Goal: Task Accomplishment & Management: Manage account settings

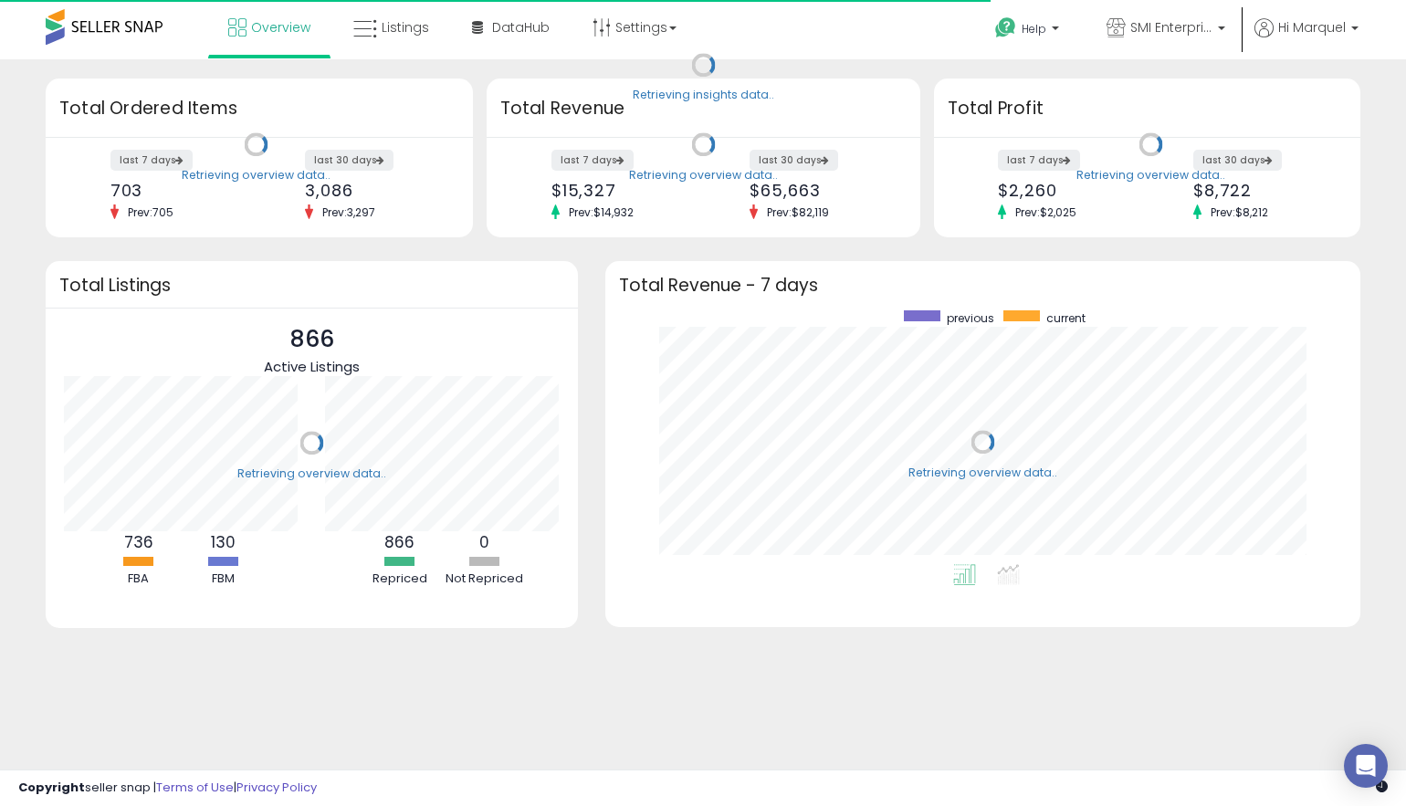
scroll to position [254, 718]
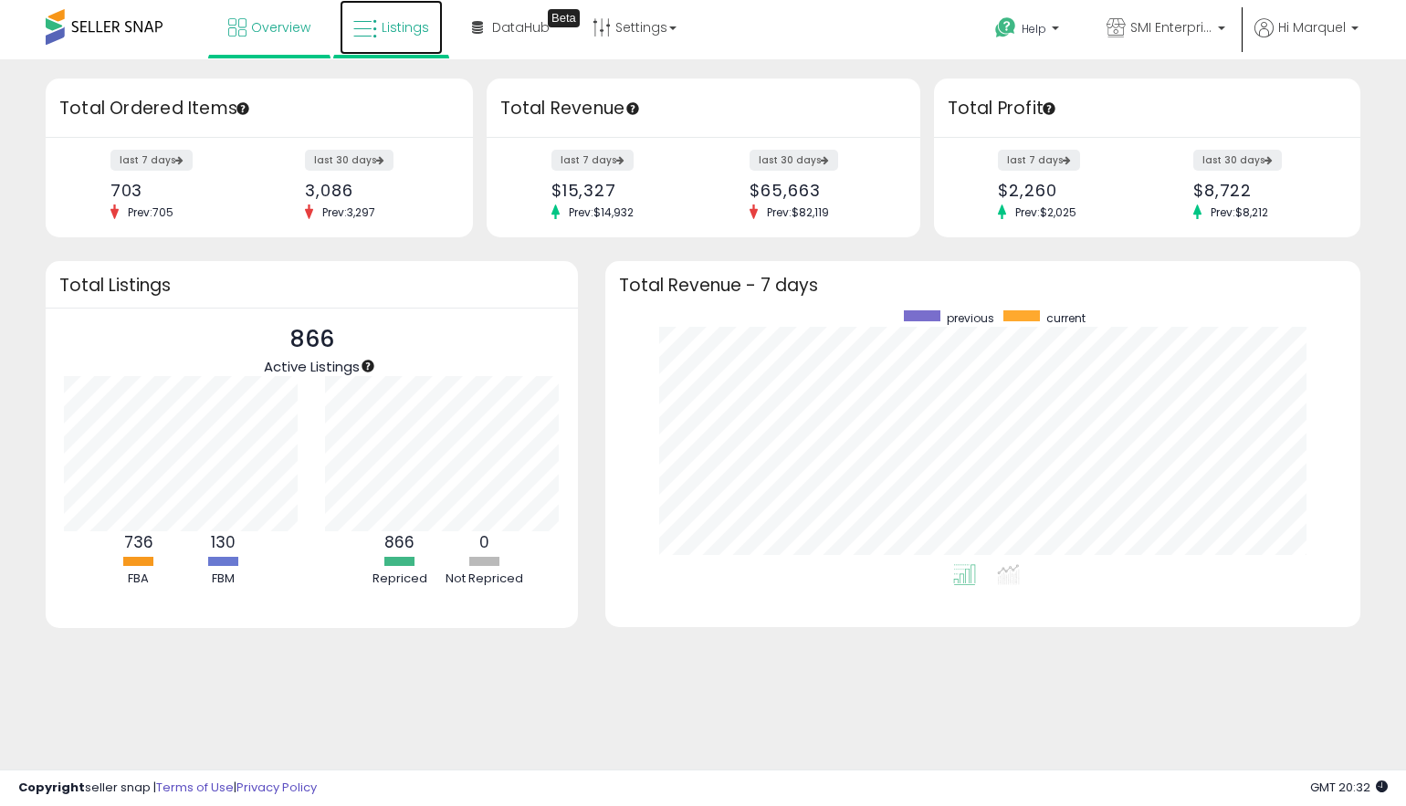
click at [424, 34] on span "Listings" at bounding box center [405, 27] width 47 height 18
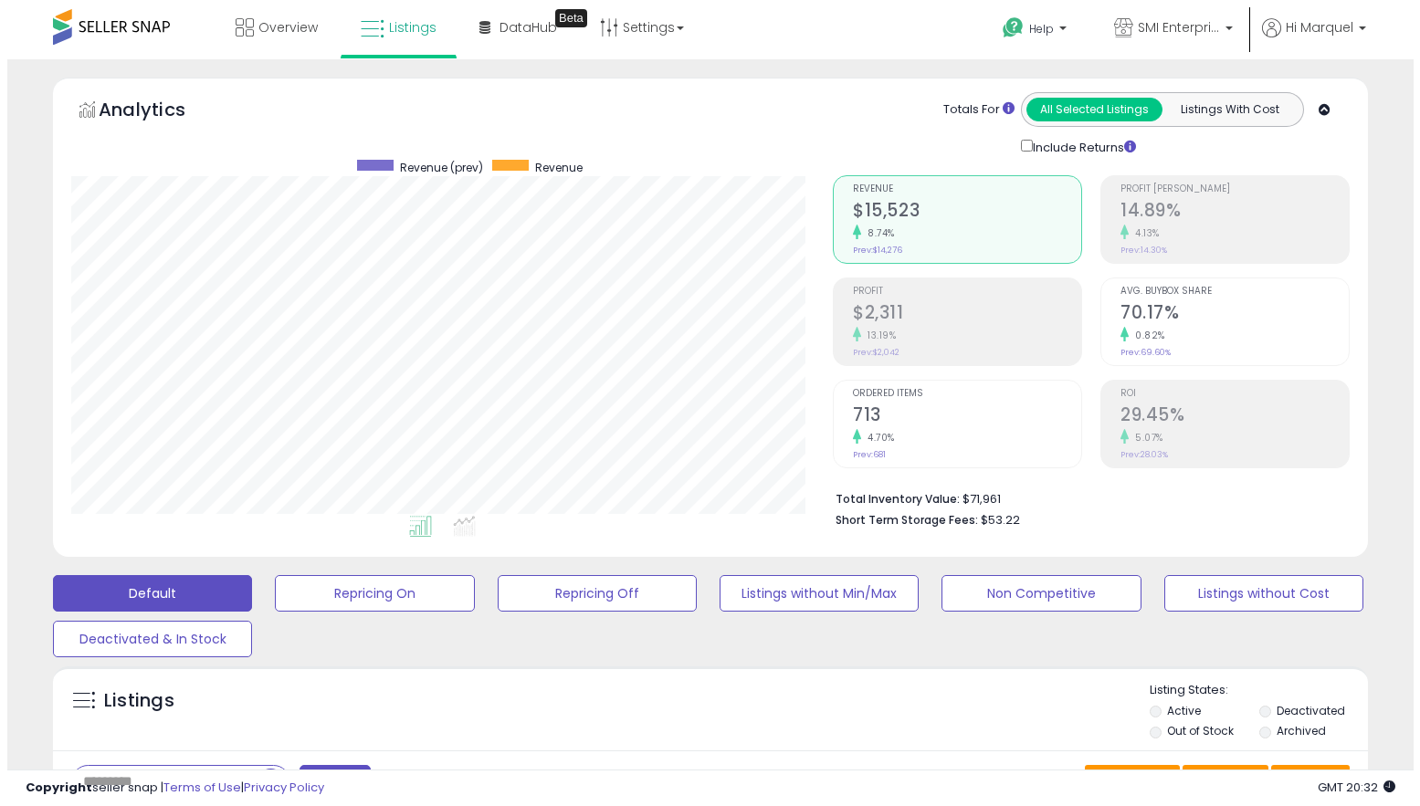
scroll to position [374, 761]
click at [1266, 711] on li "Deactivated" at bounding box center [1305, 713] width 107 height 20
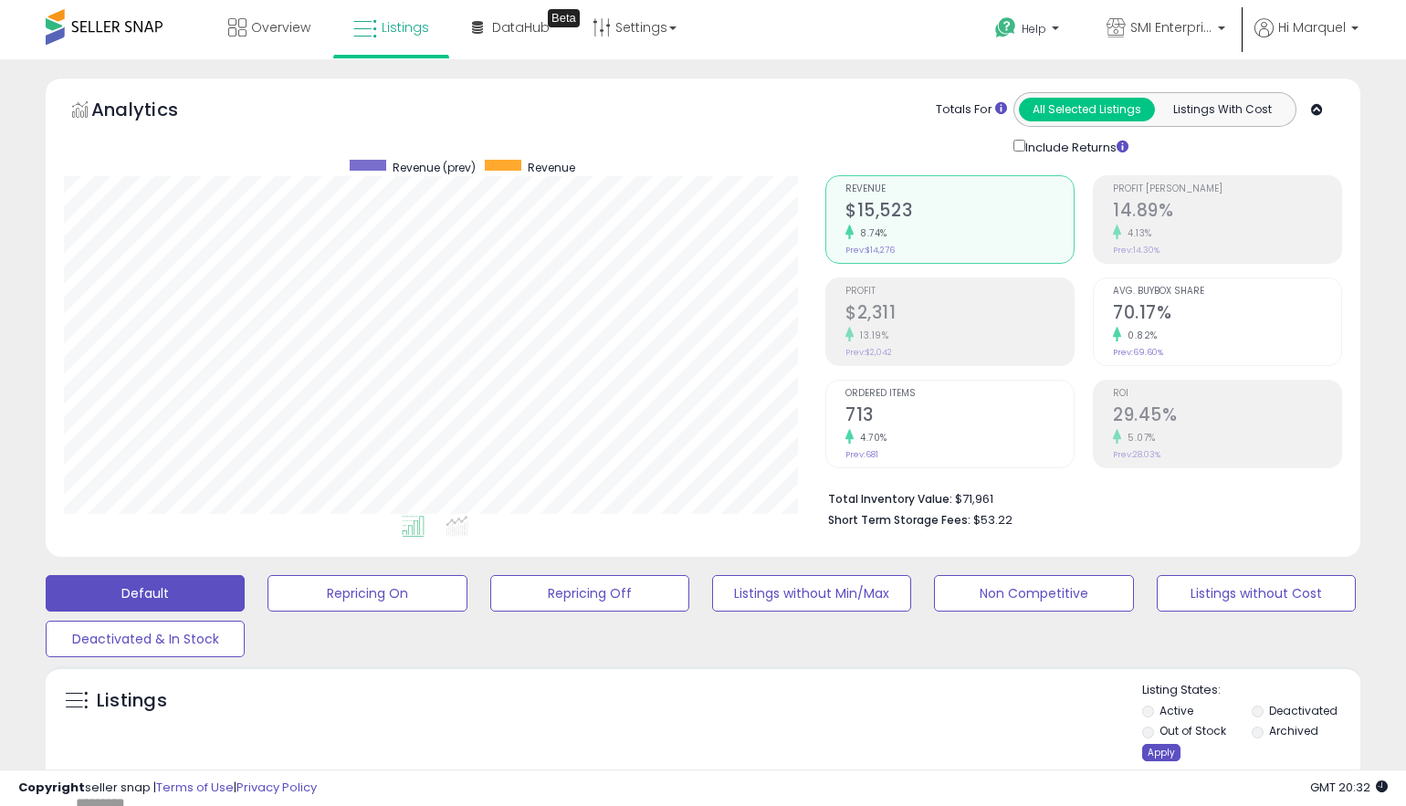
click at [1172, 749] on div "Apply" at bounding box center [1161, 752] width 38 height 17
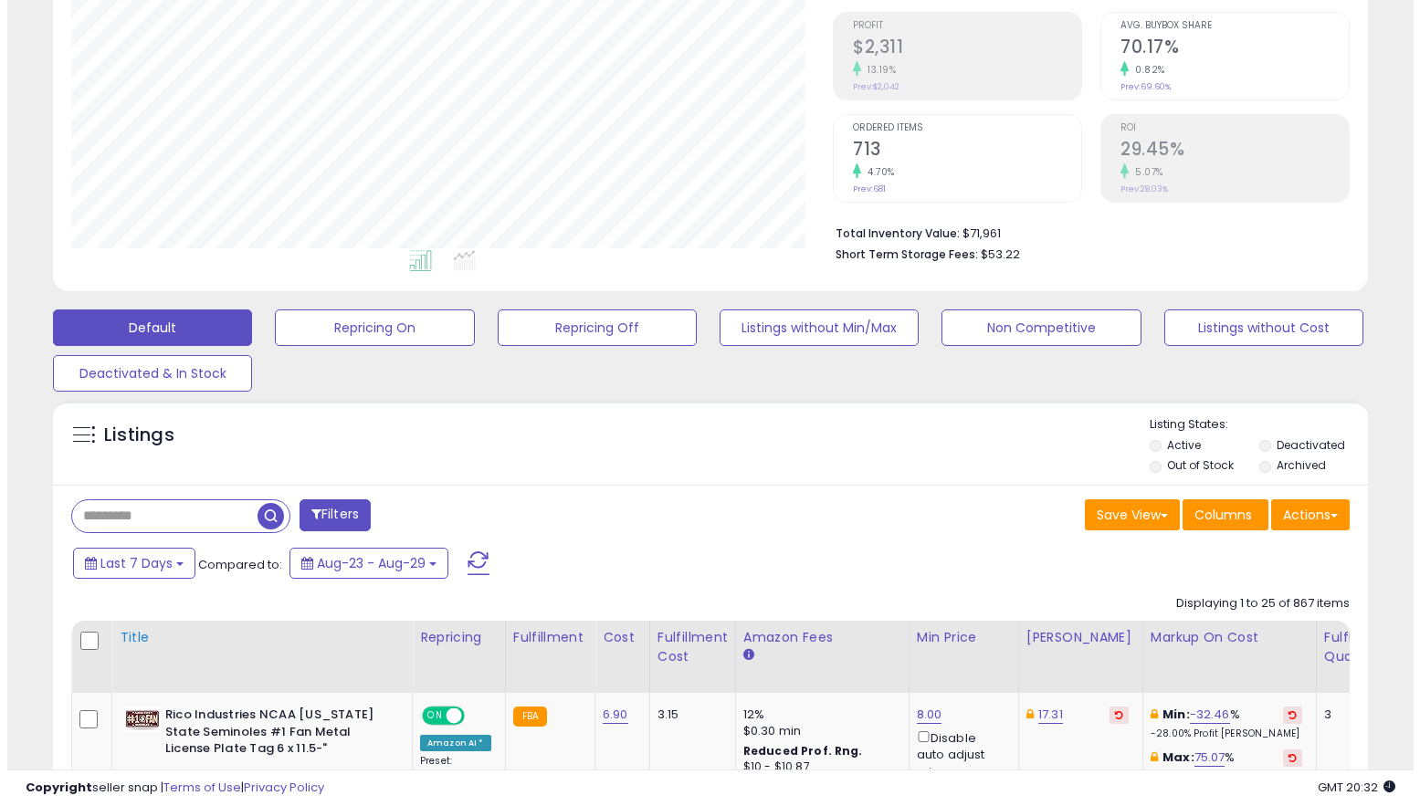
scroll to position [274, 0]
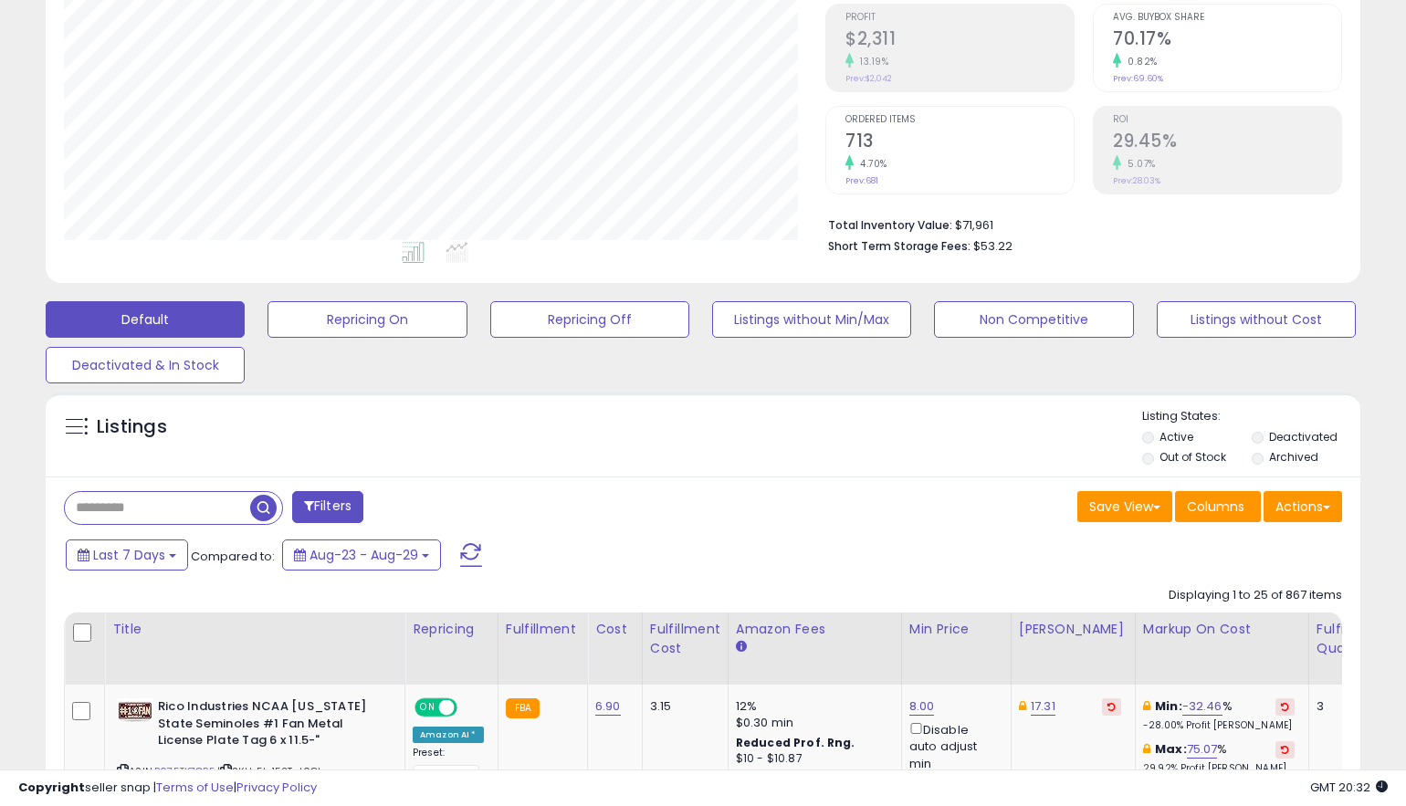
click at [182, 511] on input "text" at bounding box center [157, 508] width 185 height 32
paste input "**********"
type input "**********"
click at [390, 499] on span "button" at bounding box center [388, 508] width 26 height 26
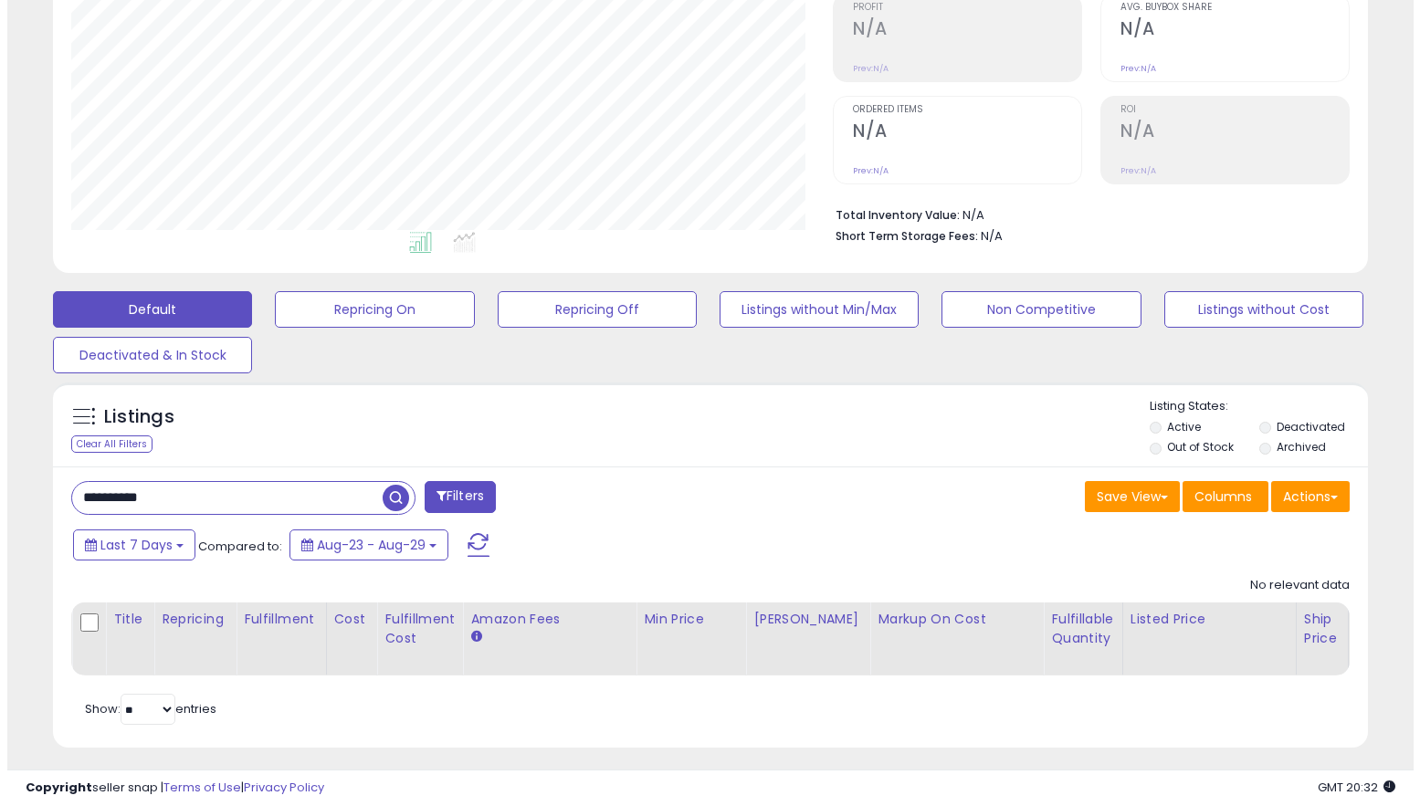
scroll to position [308, 0]
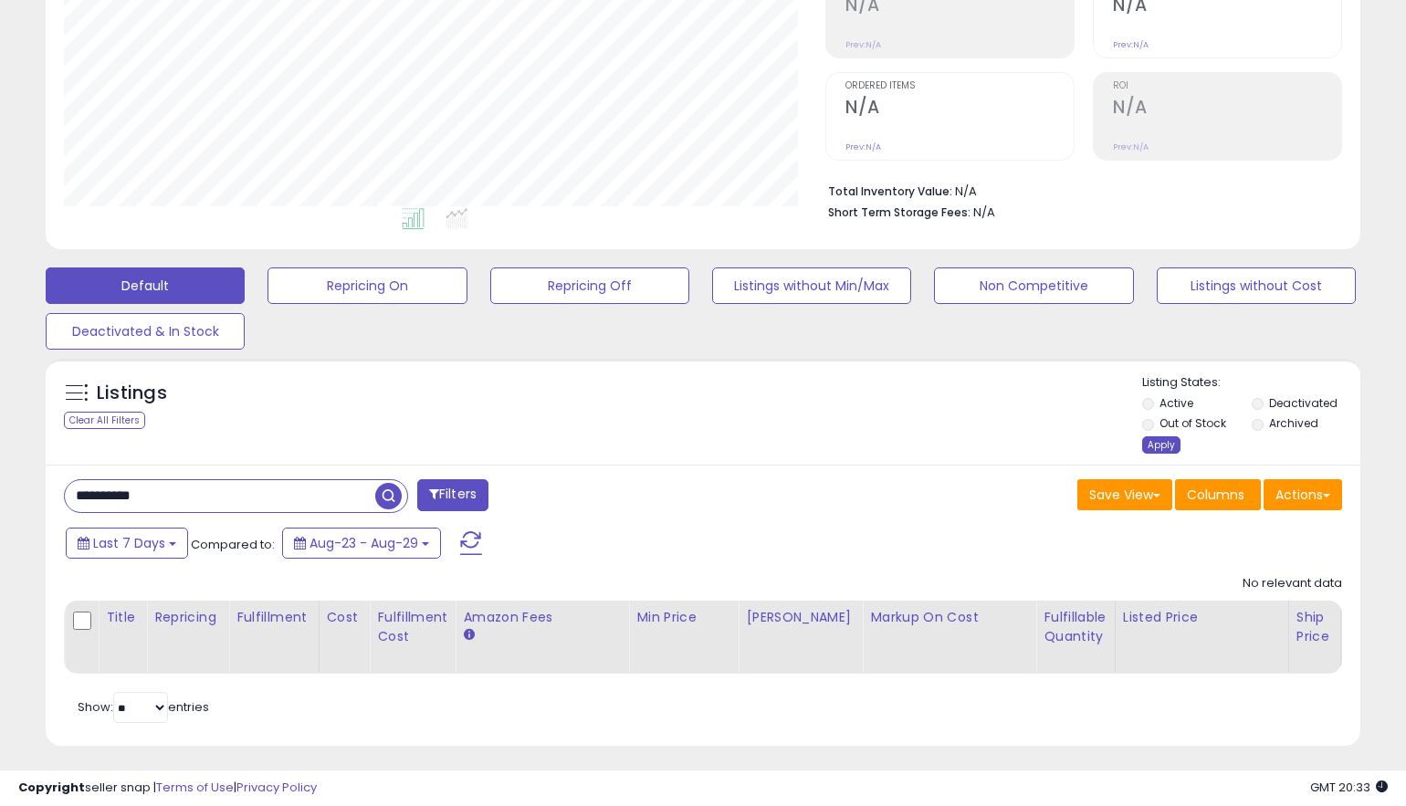
click at [1166, 450] on div "Apply" at bounding box center [1161, 444] width 38 height 17
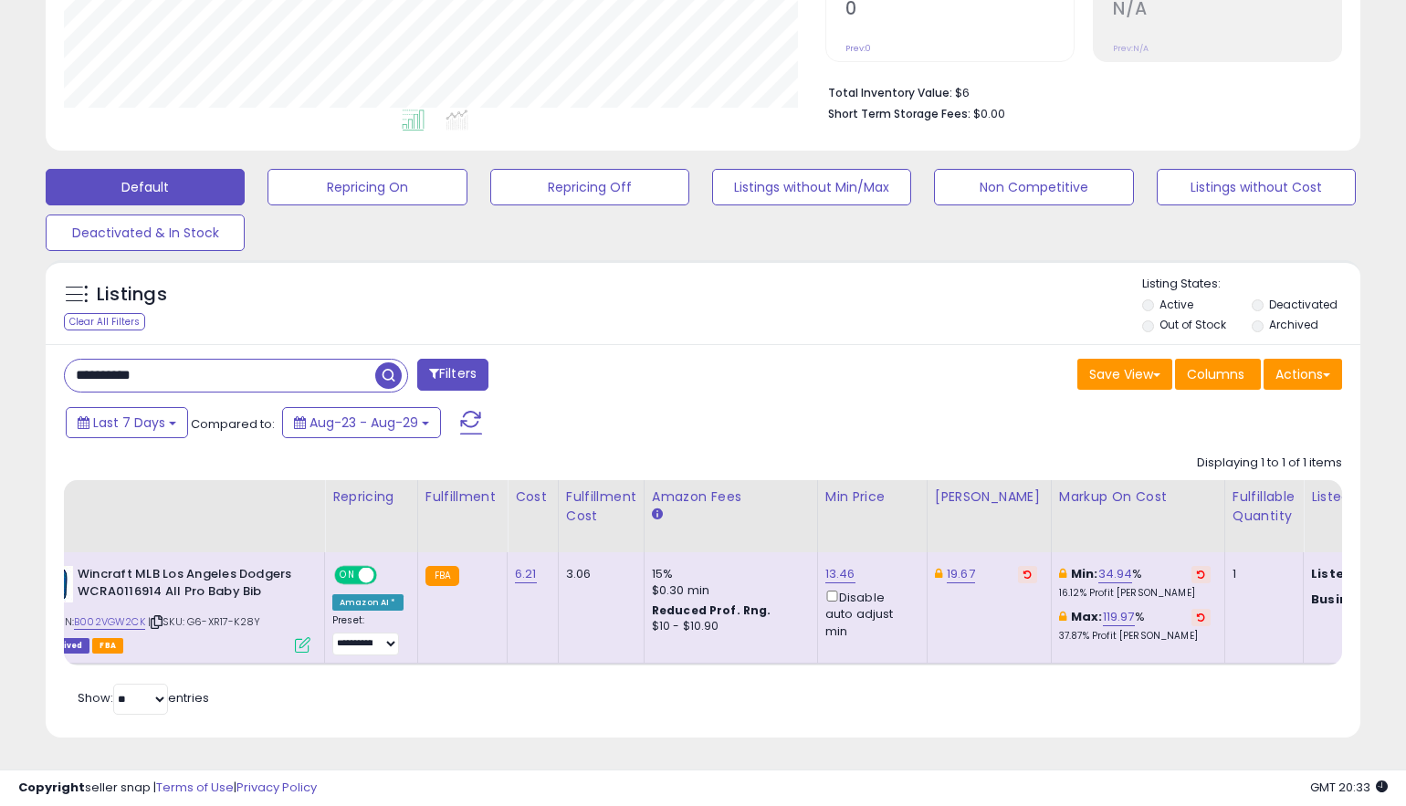
scroll to position [0, 0]
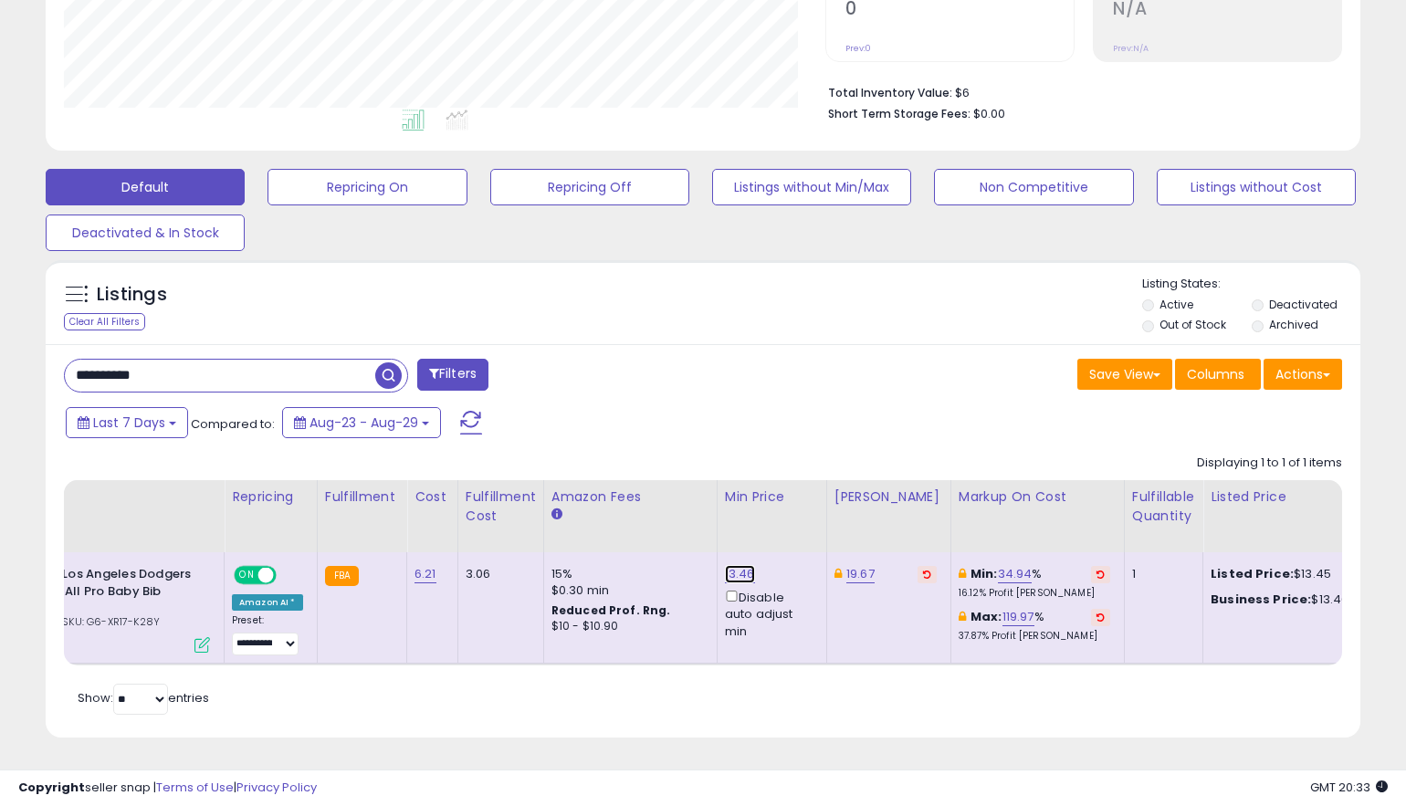
click at [725, 565] on link "13.46" at bounding box center [740, 574] width 30 height 18
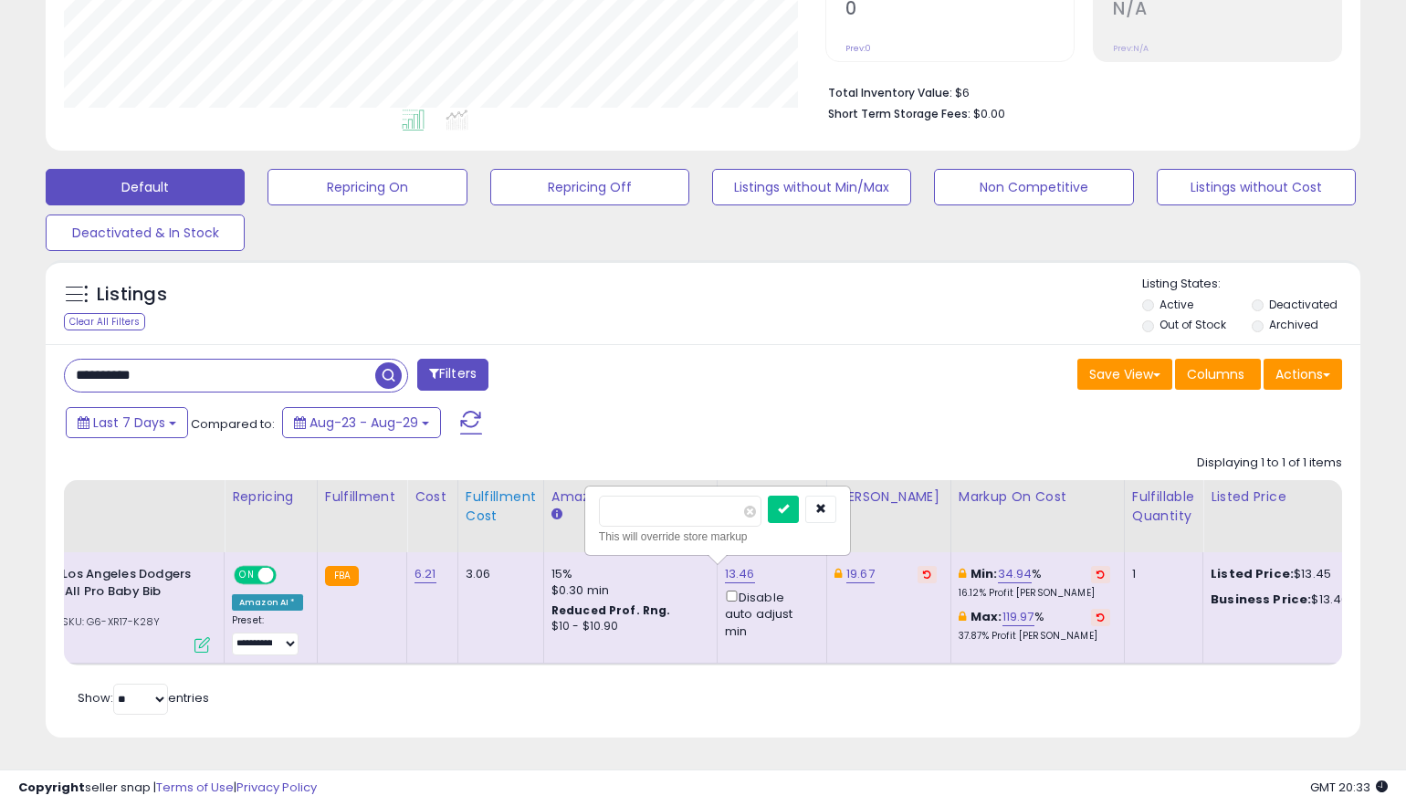
drag, startPoint x: 674, startPoint y: 509, endPoint x: 521, endPoint y: 501, distance: 152.6
click at [521, 501] on table "Title Repricing" at bounding box center [1275, 572] width 2785 height 185
type input "**"
click button "submit" at bounding box center [783, 509] width 31 height 27
click at [1096, 570] on icon at bounding box center [1100, 574] width 8 height 9
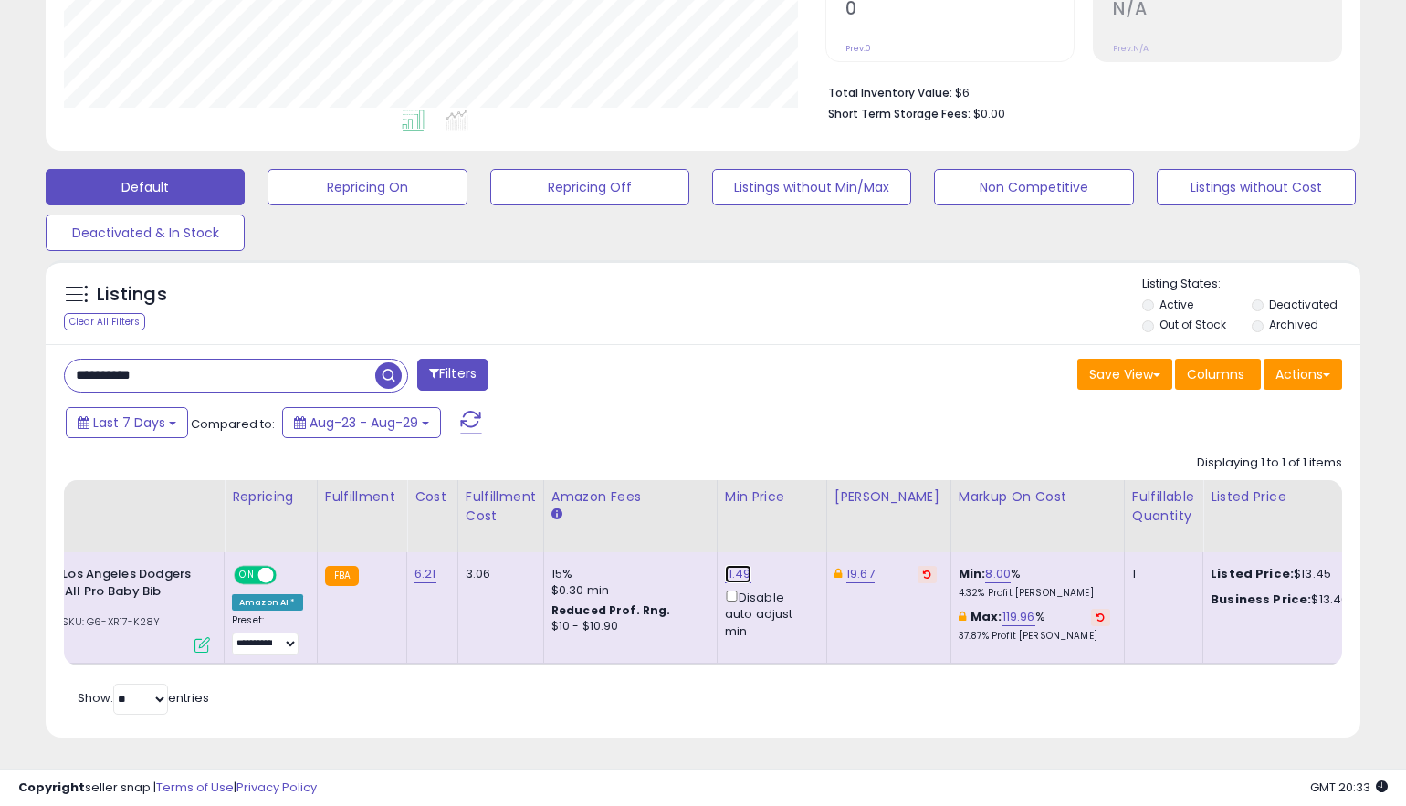
click at [727, 565] on link "11.49" at bounding box center [738, 574] width 26 height 18
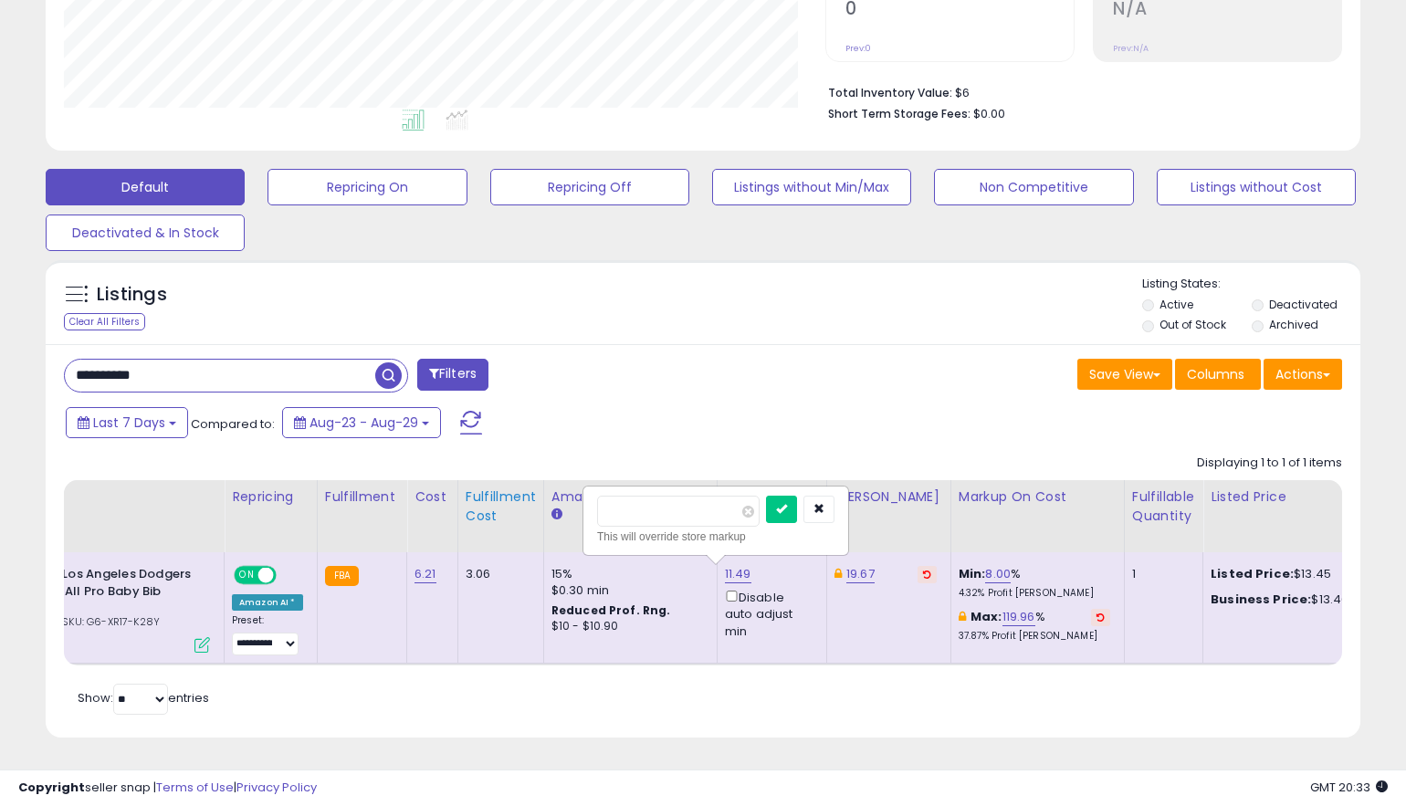
drag, startPoint x: 676, startPoint y: 506, endPoint x: 507, endPoint y: 479, distance: 171.0
click at [509, 480] on table "Title Repricing" at bounding box center [1275, 572] width 2785 height 185
type input "**"
click button "submit" at bounding box center [781, 509] width 31 height 27
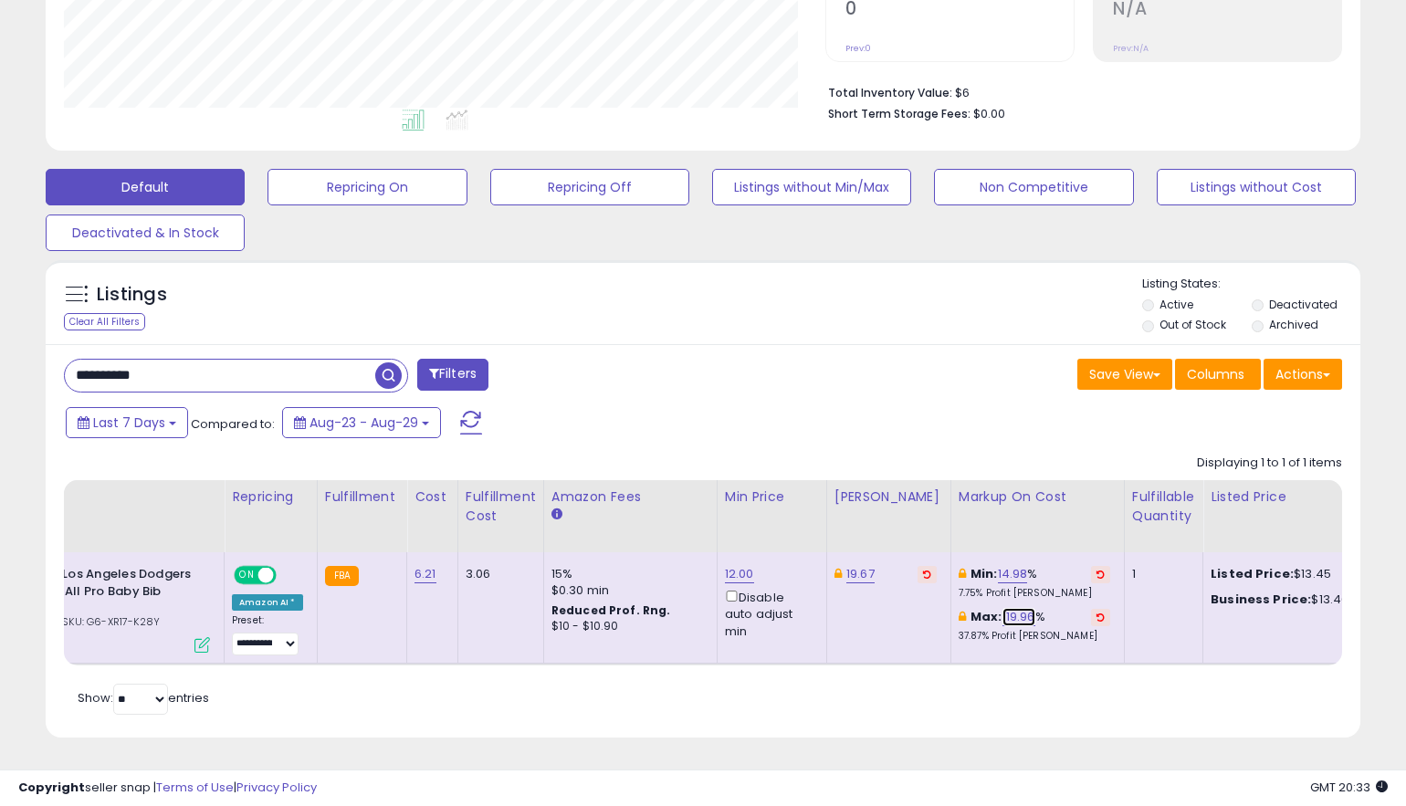
click at [1003, 608] on link "119.96" at bounding box center [1018, 617] width 33 height 18
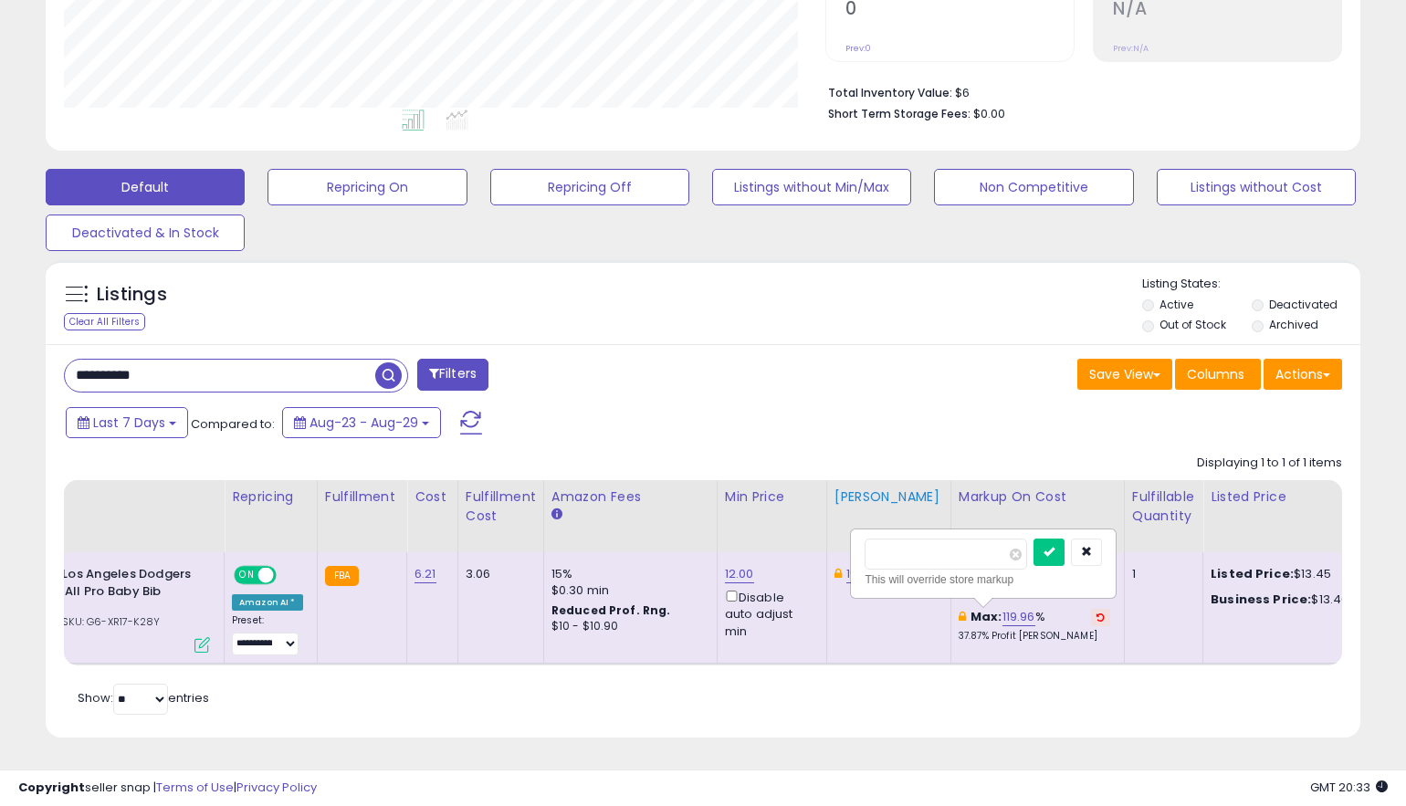
drag, startPoint x: 944, startPoint y: 540, endPoint x: 832, endPoint y: 526, distance: 113.1
click at [832, 526] on table "Title Repricing" at bounding box center [1275, 572] width 2785 height 185
type input "**"
click button "submit" at bounding box center [1048, 552] width 31 height 27
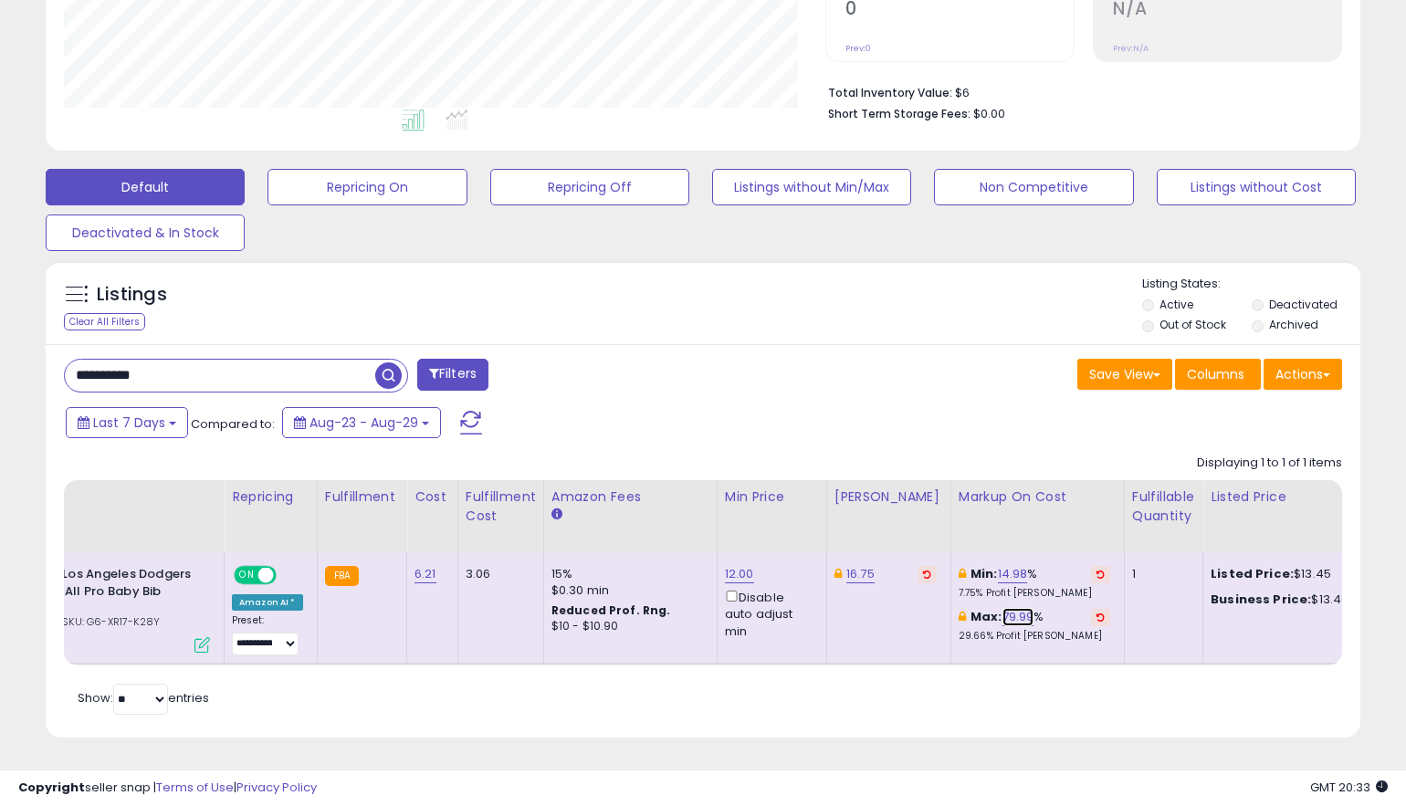
click at [1006, 608] on link "79.99" at bounding box center [1018, 617] width 32 height 18
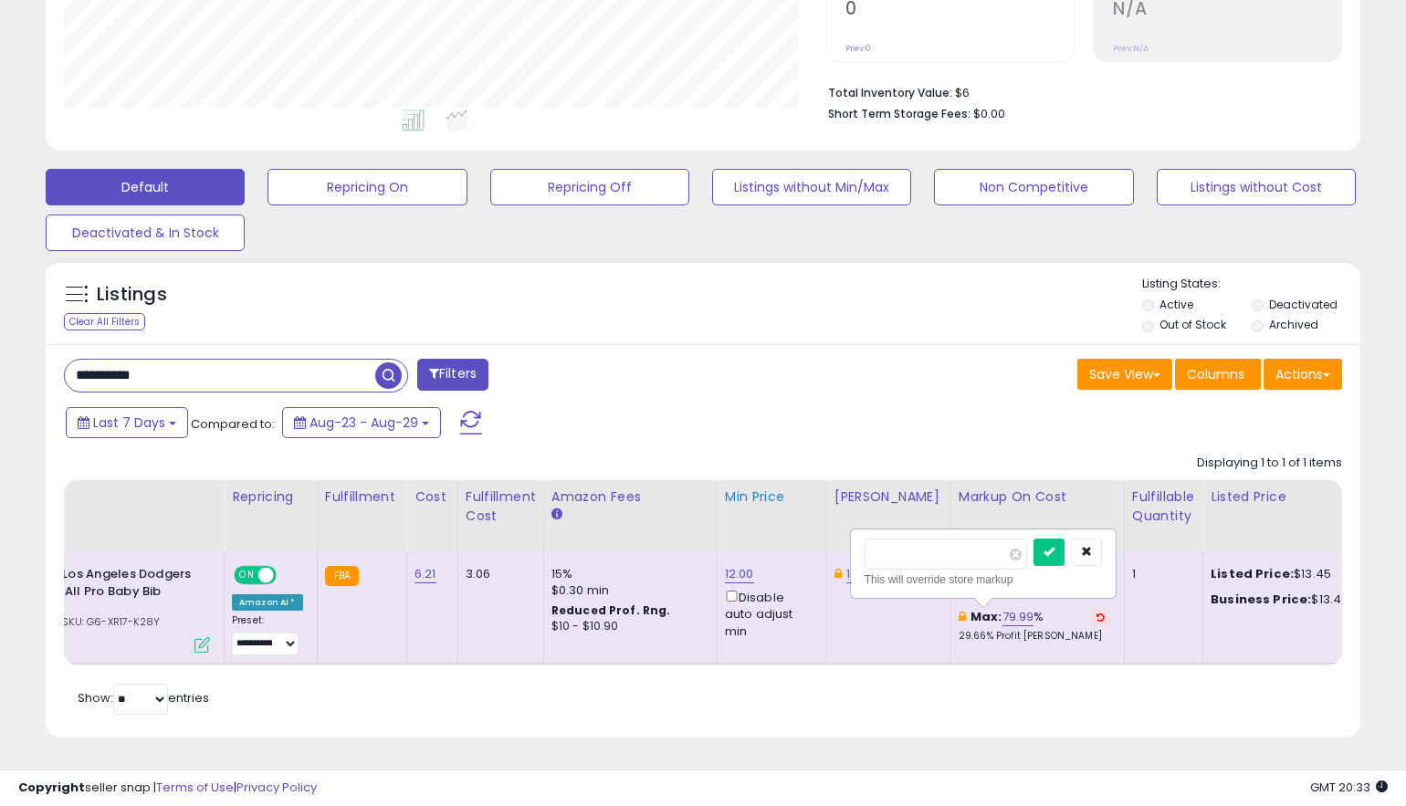
drag, startPoint x: 933, startPoint y: 540, endPoint x: 768, endPoint y: 529, distance: 165.6
click at [768, 529] on table "Title Repricing" at bounding box center [1275, 572] width 2785 height 185
type input "***"
click button "submit" at bounding box center [1048, 552] width 31 height 27
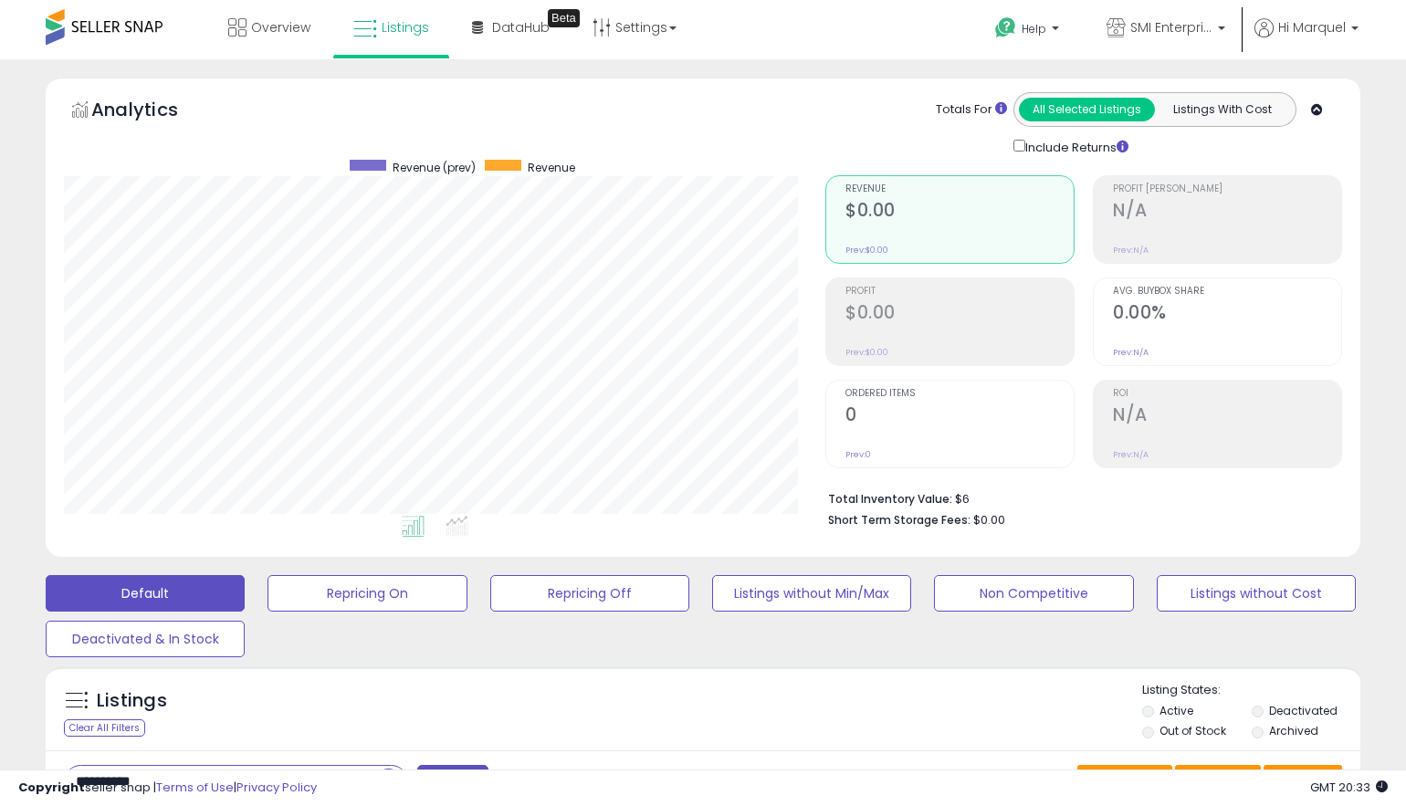
click at [107, 32] on span at bounding box center [104, 27] width 117 height 36
